Goal: Task Accomplishment & Management: Use online tool/utility

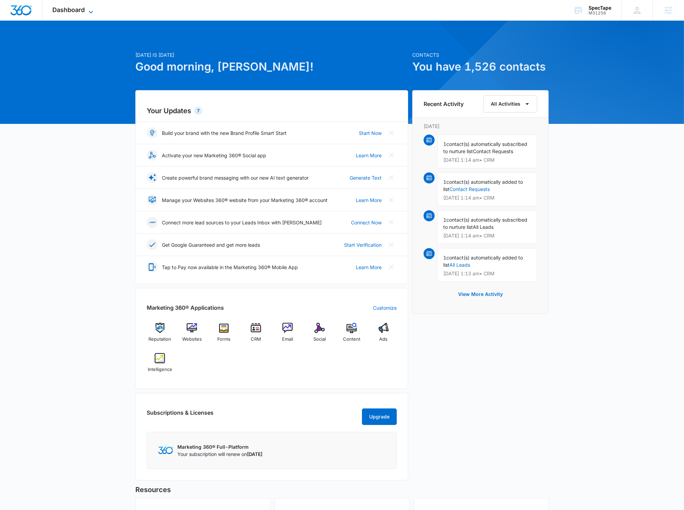
click at [76, 8] on span "Dashboard" at bounding box center [69, 9] width 32 height 7
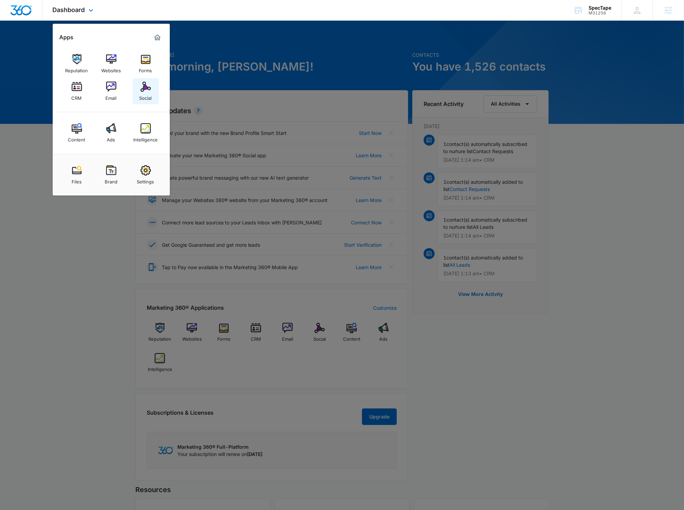
click at [147, 89] on img at bounding box center [146, 87] width 10 height 10
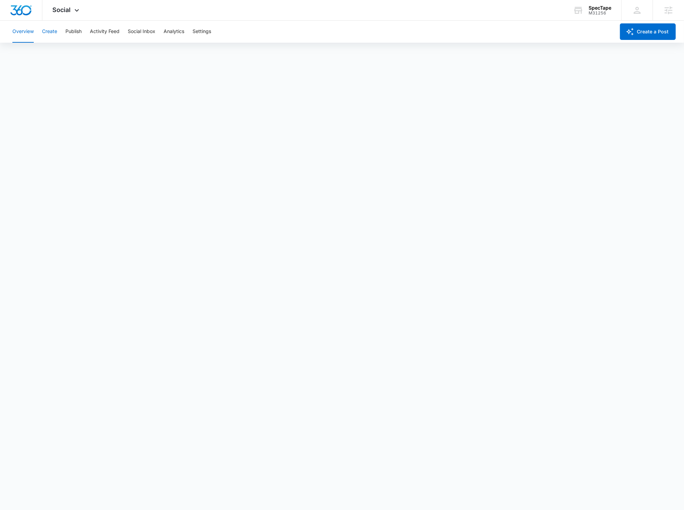
click at [51, 36] on button "Create" at bounding box center [49, 32] width 15 height 22
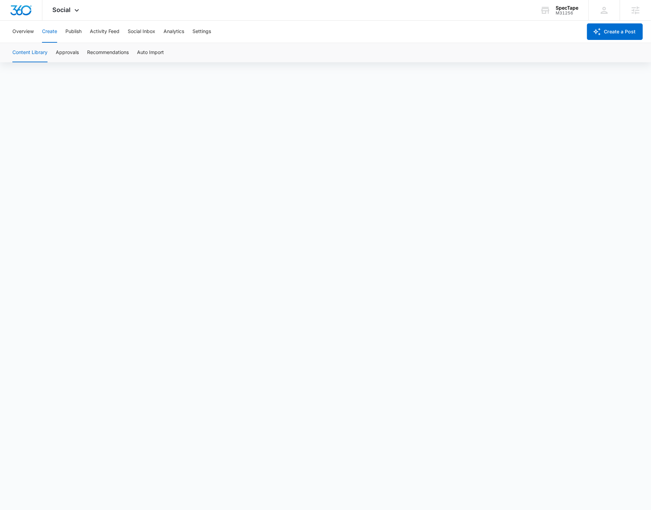
scroll to position [5, 0]
click at [73, 52] on button "Approvals" at bounding box center [67, 52] width 23 height 19
click at [54, 33] on button "Create" at bounding box center [49, 32] width 15 height 22
click at [77, 33] on button "Publish" at bounding box center [73, 32] width 16 height 22
